Goal: Information Seeking & Learning: Learn about a topic

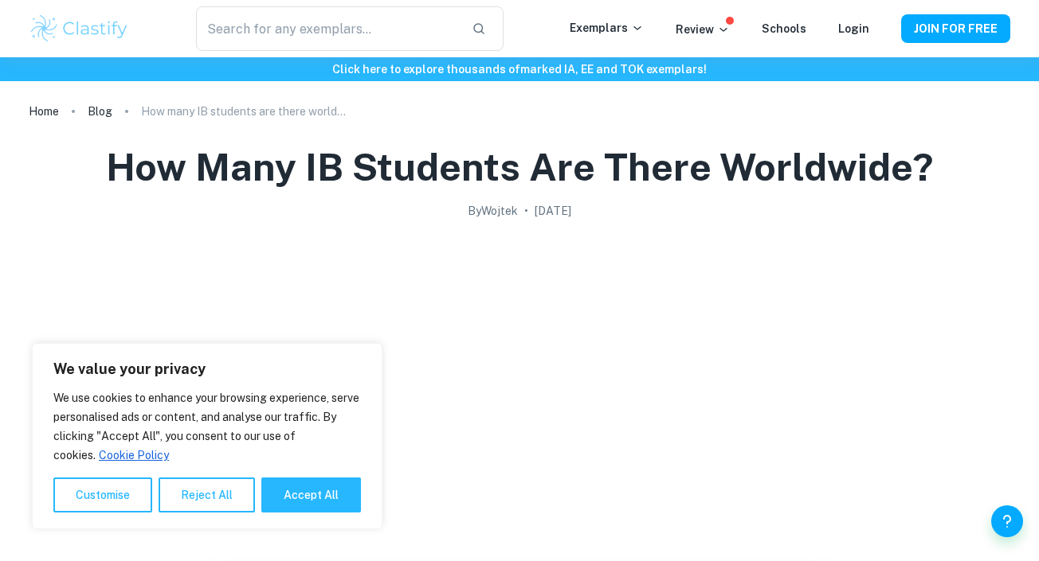
scroll to position [390, 0]
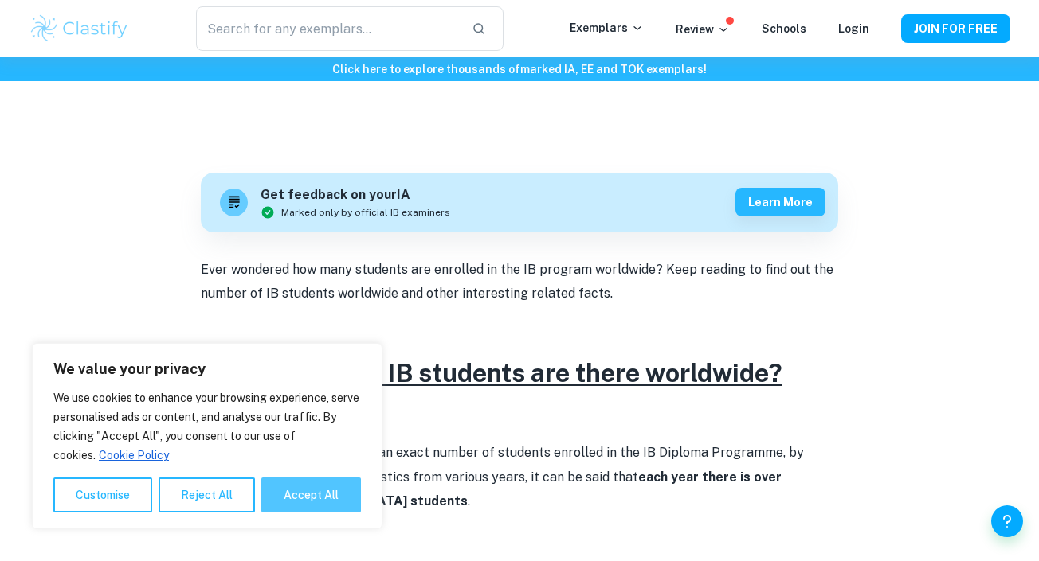
click at [343, 499] on button "Accept All" at bounding box center [311, 495] width 100 height 35
checkbox input "true"
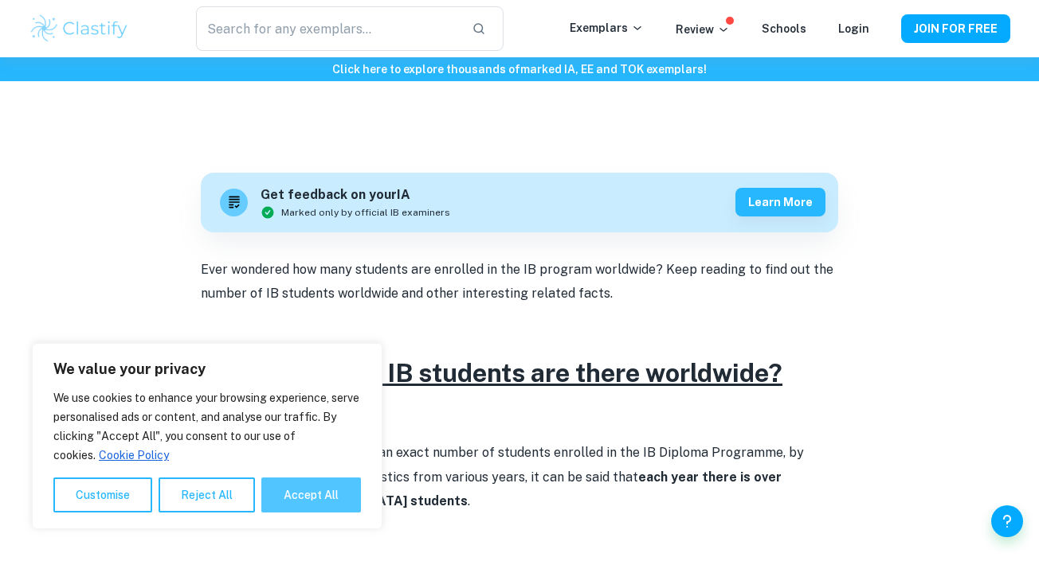
checkbox input "true"
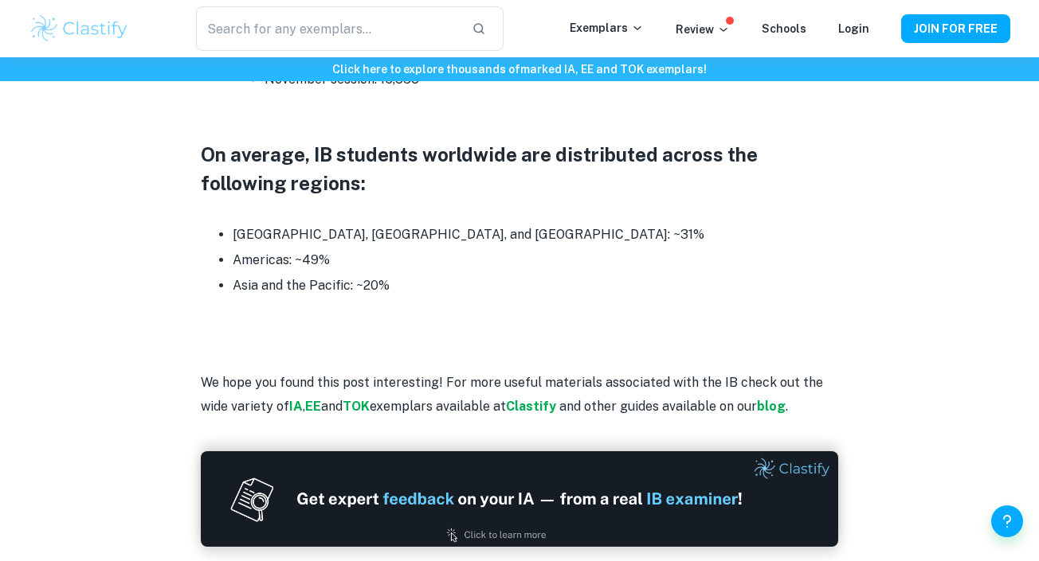
scroll to position [1528, 0]
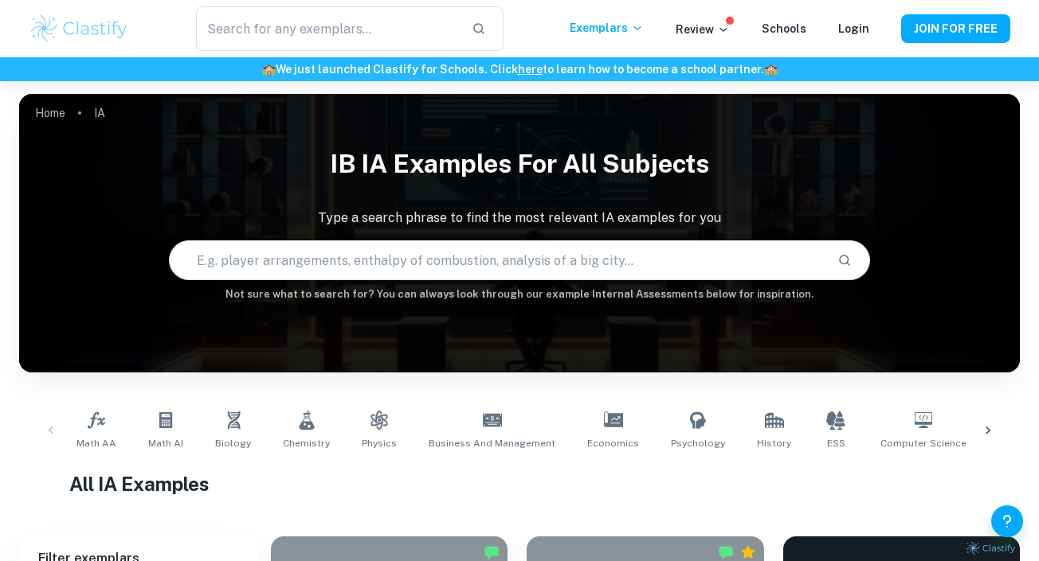
scroll to position [364, 0]
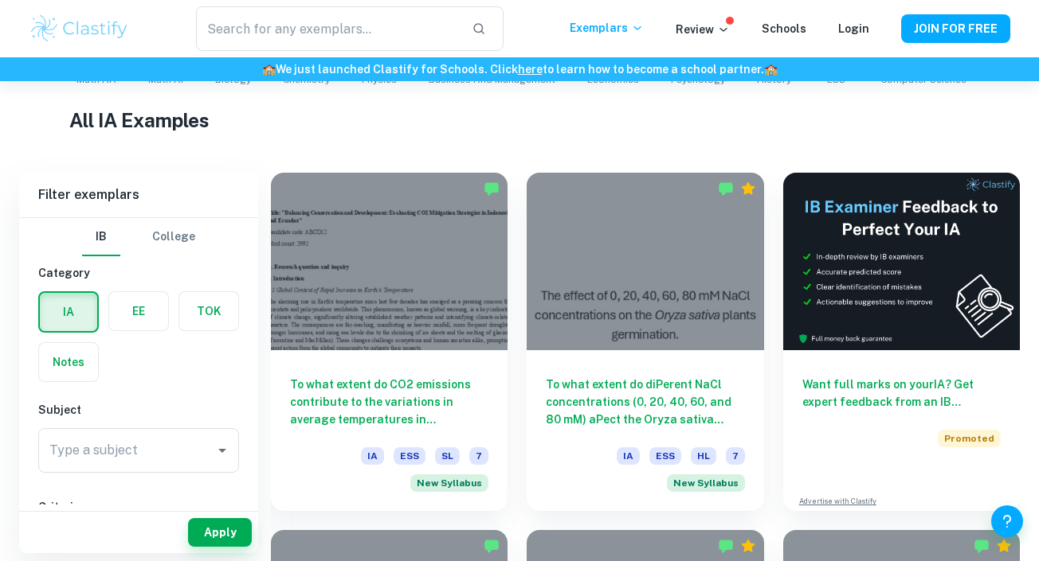
click at [375, 267] on div at bounding box center [389, 262] width 237 height 178
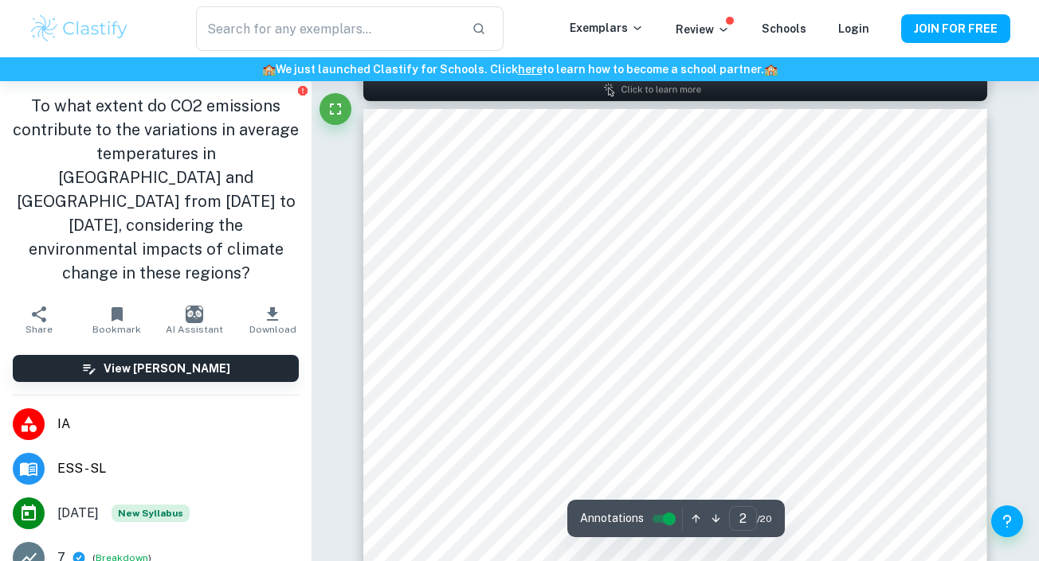
scroll to position [910, 0]
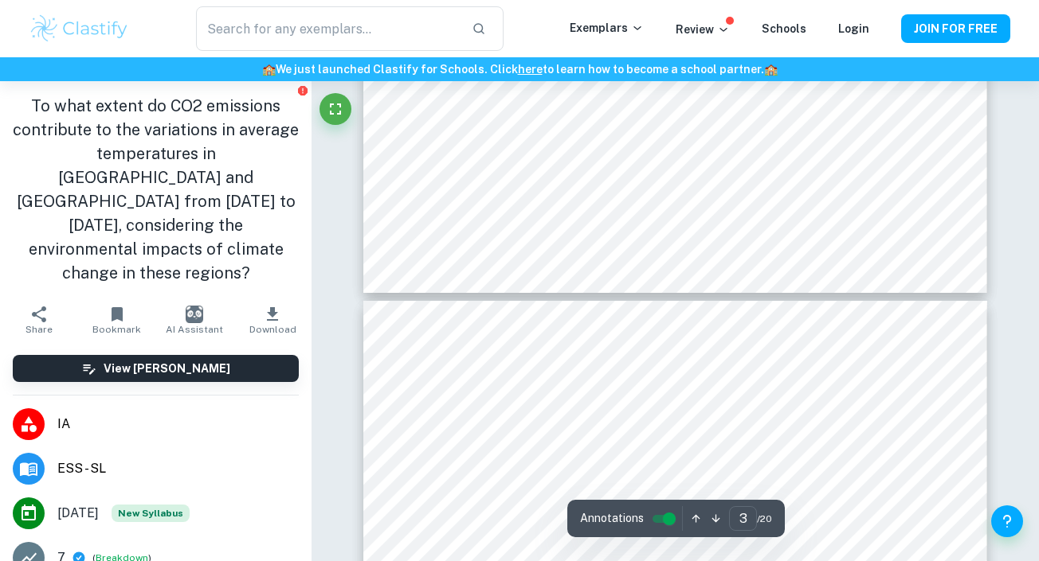
type input "4"
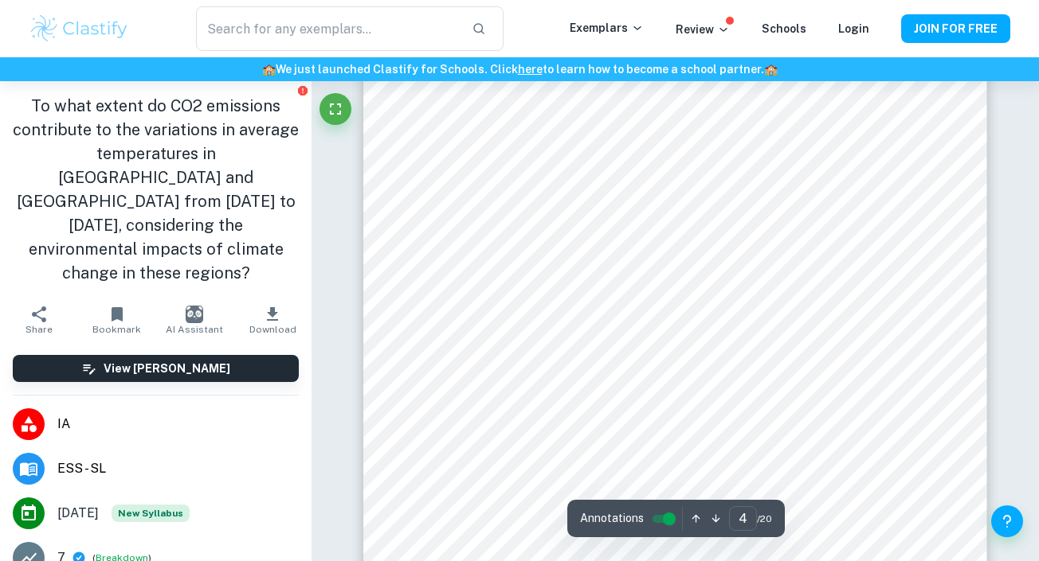
scroll to position [2980, 0]
